Goal: Task Accomplishment & Management: Manage account settings

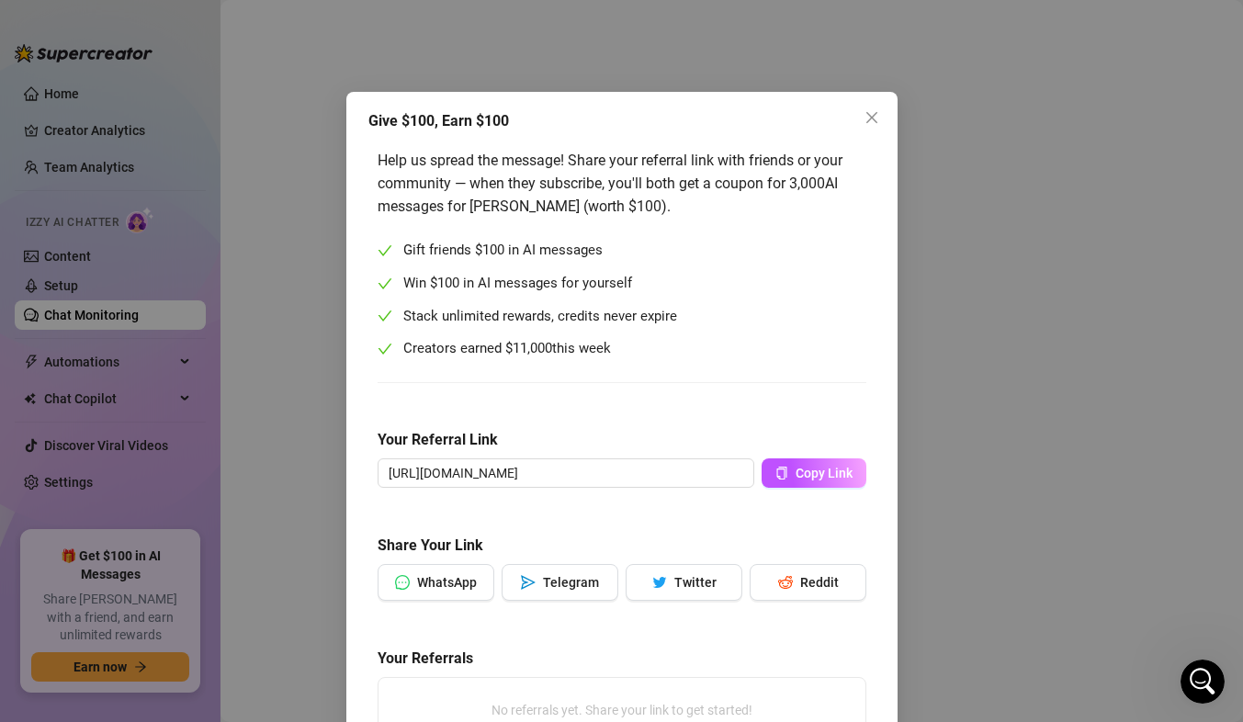
scroll to position [1987, 0]
click at [867, 127] on button "Close" at bounding box center [871, 117] width 29 height 29
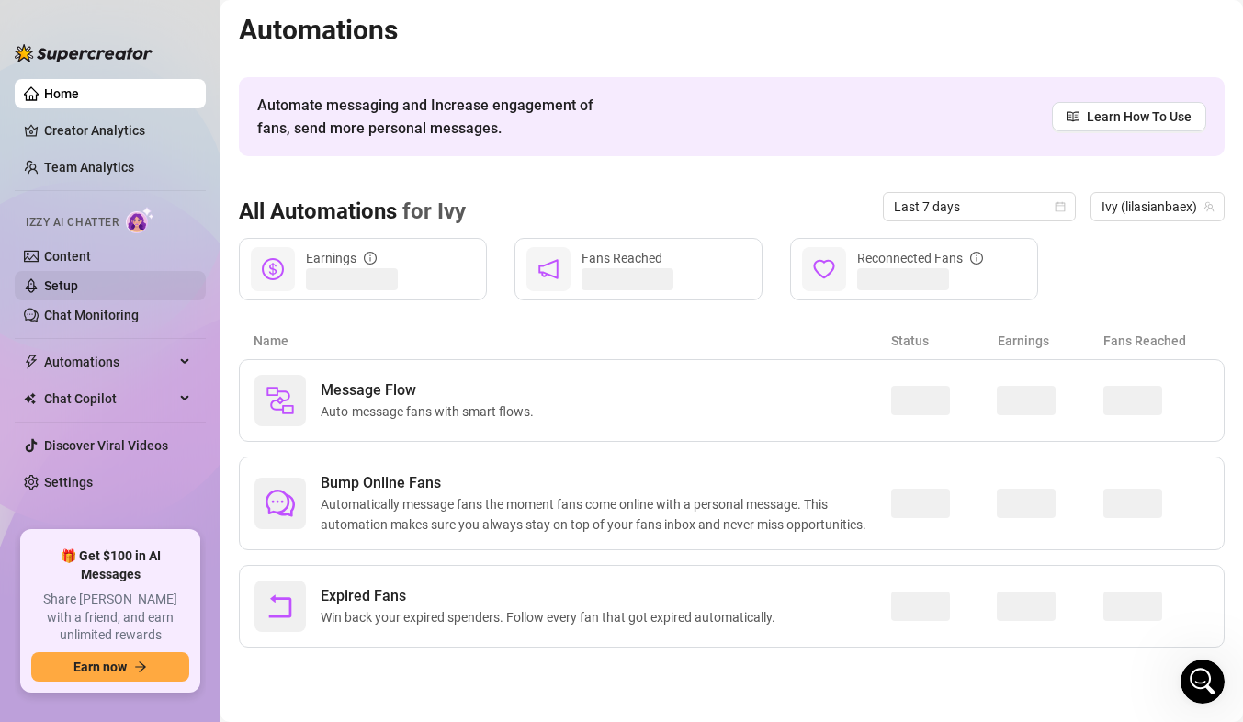
click at [78, 281] on link "Setup" at bounding box center [61, 285] width 34 height 15
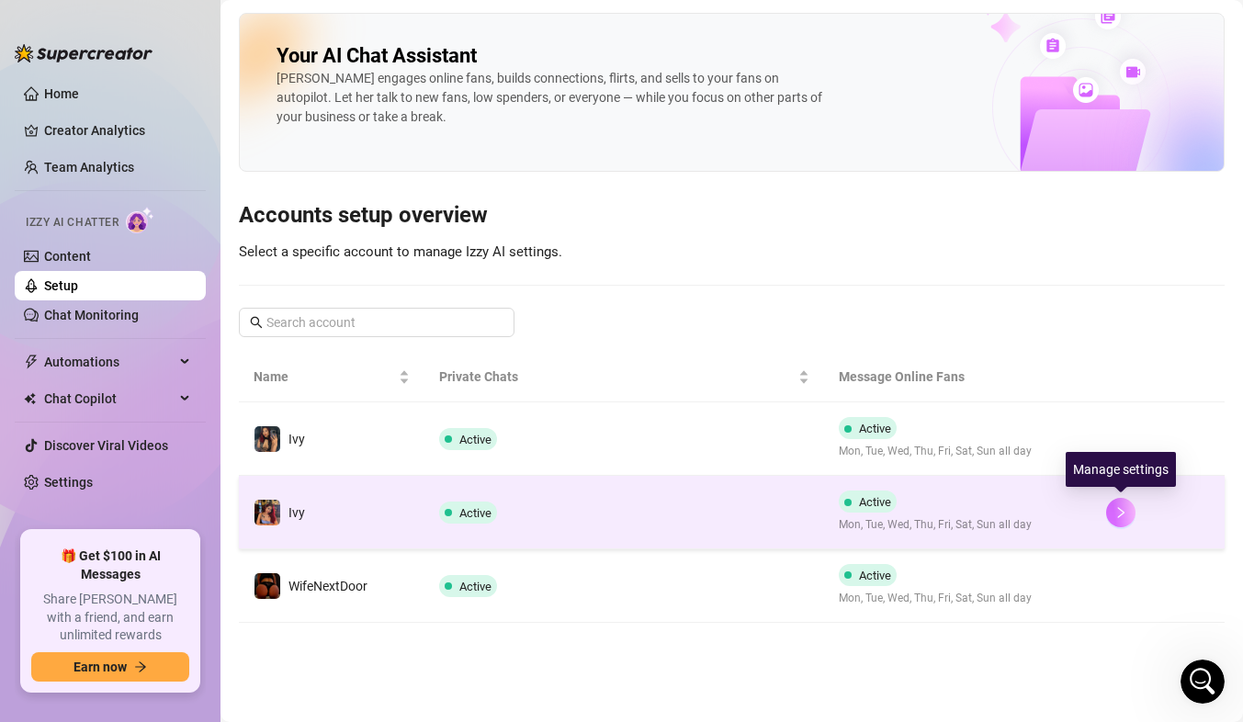
click at [1117, 507] on icon "right" at bounding box center [1120, 512] width 13 height 13
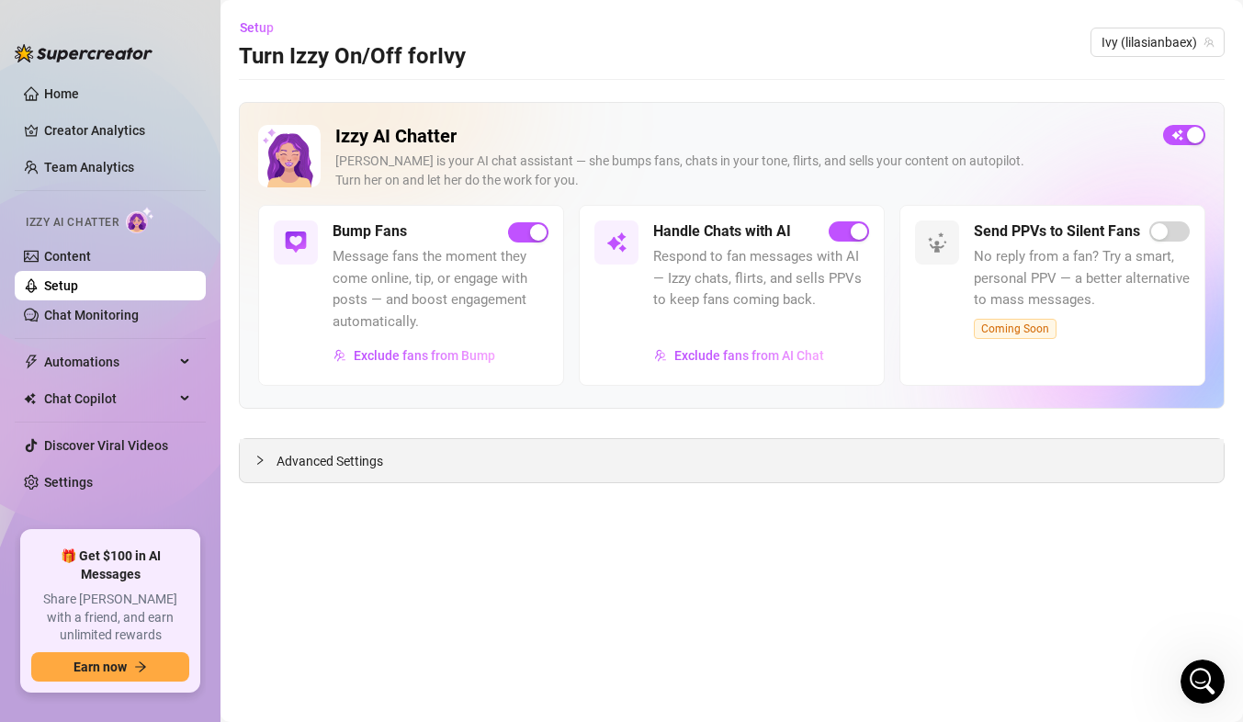
click at [468, 468] on div "Advanced Settings" at bounding box center [732, 460] width 984 height 43
click at [302, 461] on span "Advanced Settings" at bounding box center [330, 461] width 107 height 20
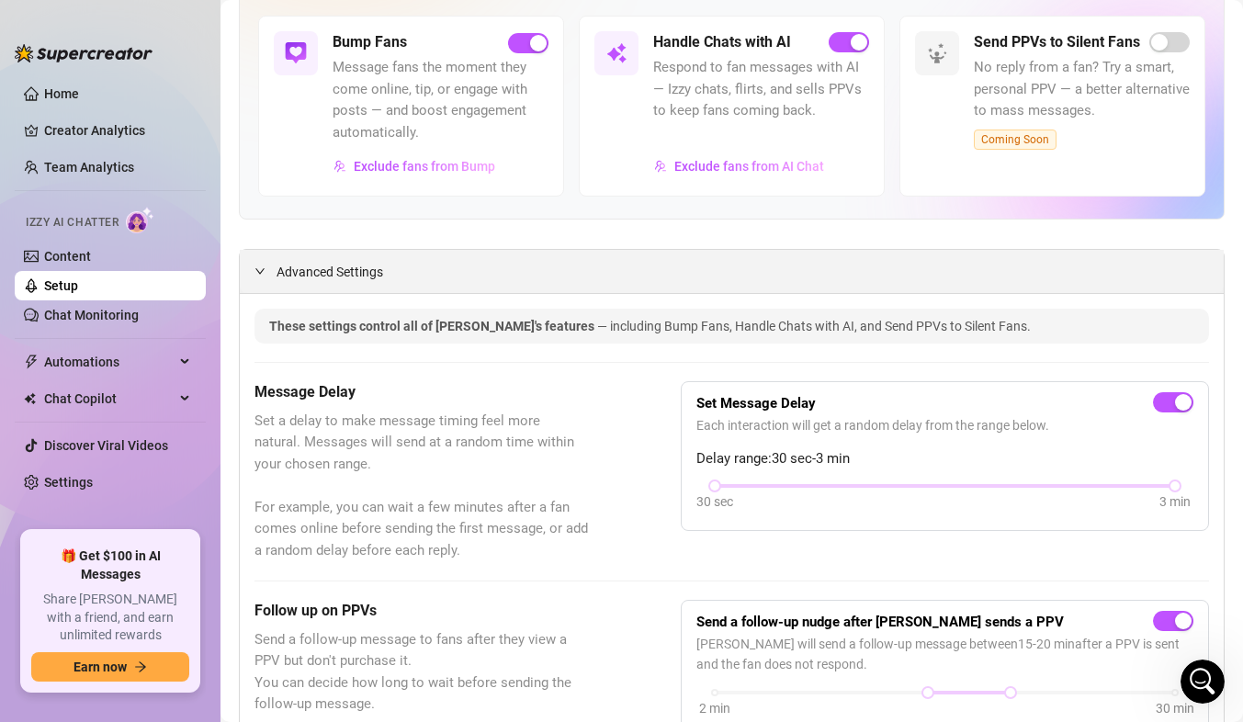
scroll to position [186, 0]
